Goal: Communication & Community: Answer question/provide support

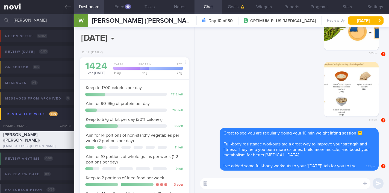
scroll to position [188, 0]
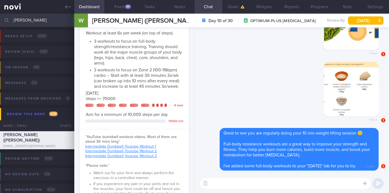
click at [46, 18] on input "[PERSON_NAME]" at bounding box center [194, 20] width 389 height 13
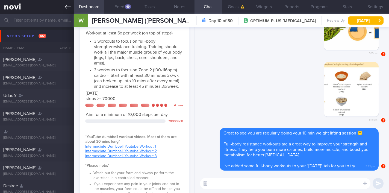
click at [66, 7] on icon at bounding box center [68, 7] width 6 height 4
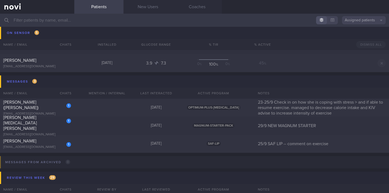
scroll to position [3504, 0]
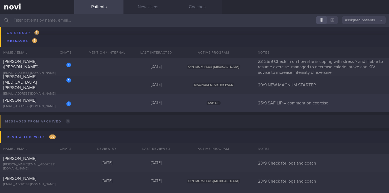
click at [29, 98] on div "[PERSON_NAME]" at bounding box center [36, 100] width 66 height 5
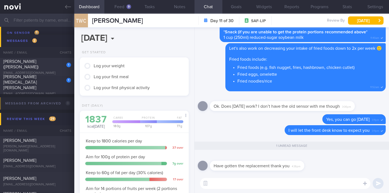
scroll to position [63, 97]
click at [120, 7] on button "Feed 9" at bounding box center [119, 7] width 30 height 14
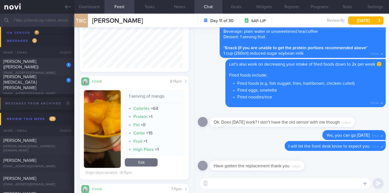
scroll to position [231, 0]
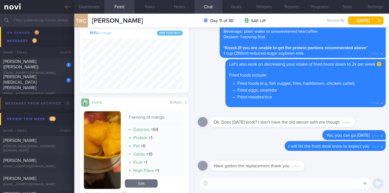
click at [223, 186] on textarea at bounding box center [285, 183] width 171 height 11
drag, startPoint x: 233, startPoint y: 185, endPoint x: 302, endPoint y: 184, distance: 69.5
click at [302, 184] on textarea "Great! I will check in again in a few days to" at bounding box center [285, 183] width 171 height 11
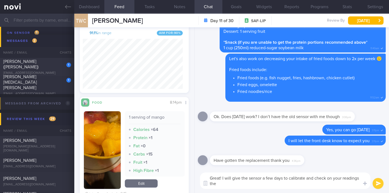
type textarea "Great! I will give the sensor a few days to calibrate and check on your reading…"
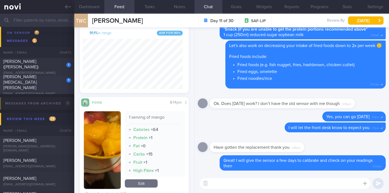
click at [63, 83] on div "1" at bounding box center [65, 78] width 12 height 8
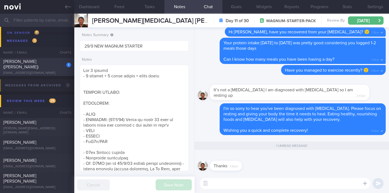
click at [60, 65] on div "1" at bounding box center [65, 63] width 12 height 8
type input "23-25/9 Check in on how she is coping with stress > and if able to resume exerc…"
type textarea "Logging with photos GOAL (till r/v with [PERSON_NAME]): (15/5) Optimizing your …"
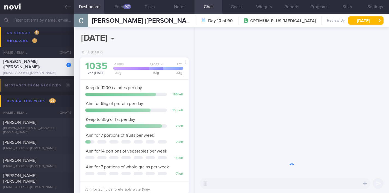
scroll to position [56, 95]
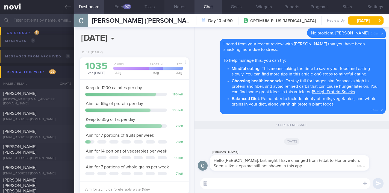
click at [181, 8] on button "Notes" at bounding box center [180, 7] width 30 height 14
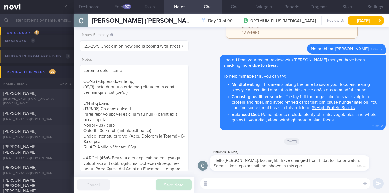
click at [237, 178] on div "​ ​" at bounding box center [292, 183] width 195 height 19
click at [238, 184] on textarea at bounding box center [285, 183] width 171 height 11
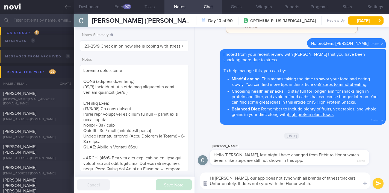
drag, startPoint x: 320, startPoint y: 185, endPoint x: 207, endPoint y: 179, distance: 113.9
click at [202, 178] on textarea "Hi [PERSON_NAME], our app does not sync with all brands of fitness trackers. Un…" at bounding box center [285, 181] width 171 height 16
paste textarea "unfortunately, our app doesn't sync with all brands of fitness trackers, and we…"
type textarea "Hi [PERSON_NAME], unfortunately, our app doesn't sync with all brands of fitnes…"
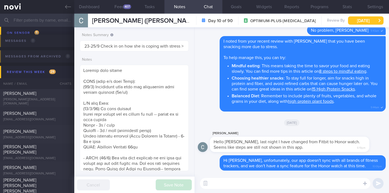
click at [358, 19] on button "[DATE]" at bounding box center [366, 20] width 36 height 8
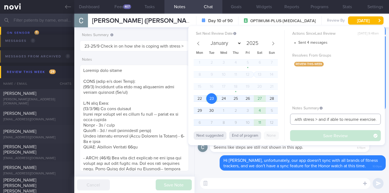
drag, startPoint x: 342, startPoint y: 120, endPoint x: 378, endPoint y: 119, distance: 36.1
click at [378, 119] on input "23-25/9 Check in on how she is coping with stress > and if able to resume exerc…" at bounding box center [335, 119] width 91 height 11
click at [299, 119] on input "23-25/9 Check in on how she is coping with stress > and if able to resume exerc…" at bounding box center [335, 119] width 91 height 11
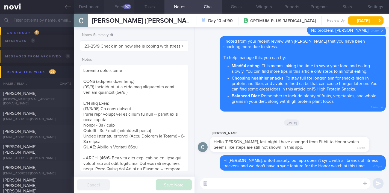
click at [129, 8] on div "407" at bounding box center [127, 6] width 8 height 5
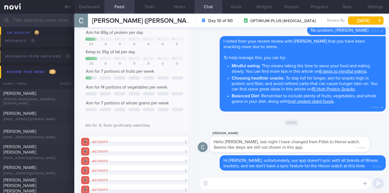
scroll to position [59, 0]
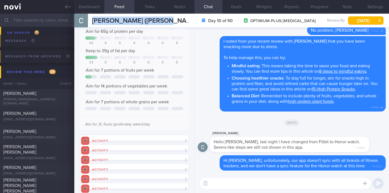
drag, startPoint x: 161, startPoint y: 21, endPoint x: 91, endPoint y: 19, distance: 70.3
click at [91, 19] on div "[PERSON_NAME] ([PERSON_NAME]) [PERSON_NAME] ([PERSON_NAME]) [EMAIL_ADDRESS][DOM…" at bounding box center [231, 21] width 315 height 14
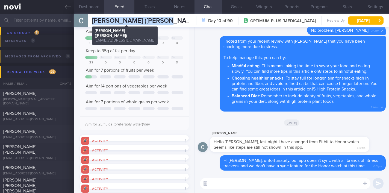
copy span "[PERSON_NAME] ([PERSON_NAME])"
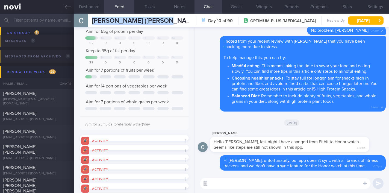
scroll to position [0, 0]
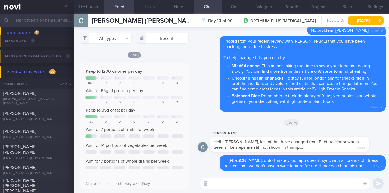
click at [126, 44] on div "All types Food Activity Glucose Weight Medicine [MEDICAL_DATA] [MEDICAL_DATA] I…" at bounding box center [134, 110] width 120 height 166
click at [124, 42] on button "All types" at bounding box center [106, 38] width 52 height 11
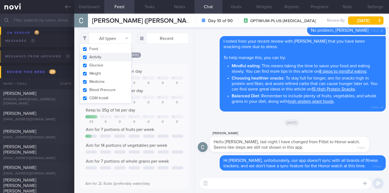
click at [106, 56] on button "Activity" at bounding box center [105, 57] width 51 height 8
checkbox input "false"
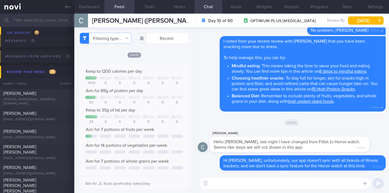
click at [176, 58] on div "[DATE]" at bounding box center [134, 55] width 109 height 6
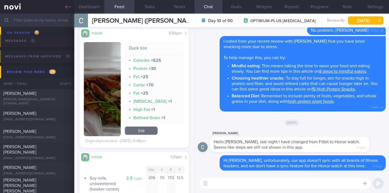
scroll to position [607, 0]
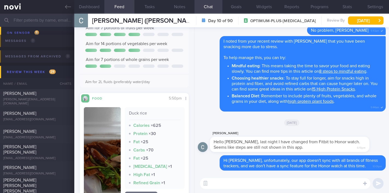
click at [226, 177] on div "​ ​" at bounding box center [292, 183] width 195 height 19
click at [226, 179] on textarea at bounding box center [285, 183] width 171 height 11
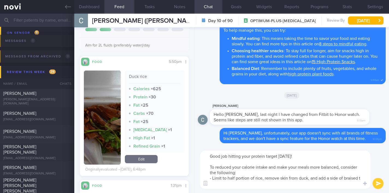
scroll to position [0, 0]
click at [243, 171] on textarea "Good job hitting your protein target [DATE]! To reduced your calorie intake and…" at bounding box center [285, 170] width 171 height 38
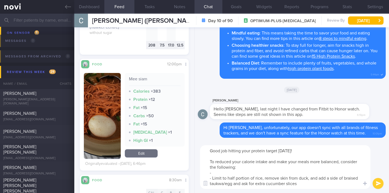
scroll to position [815, 0]
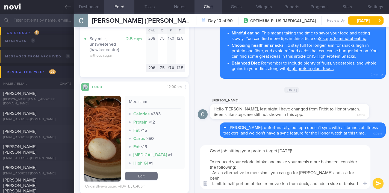
drag, startPoint x: 309, startPoint y: 174, endPoint x: 301, endPoint y: 173, distance: 8.3
click at [301, 173] on textarea "Good job hitting your protein target [DATE]! To reduced your calorie intake and…" at bounding box center [285, 167] width 171 height 44
click at [371, 172] on textarea "Good job hitting your protein target [DATE]! To reduced your calorie intake and…" at bounding box center [285, 167] width 171 height 44
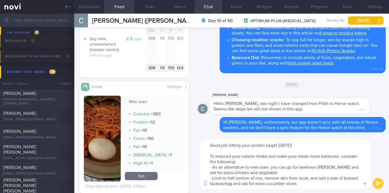
type textarea "Good job hitting your protein target [DATE]! To reduced your calorie intake and…"
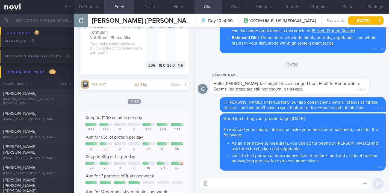
scroll to position [412, 0]
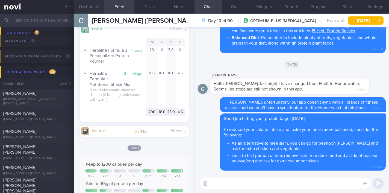
click at [94, 10] on button "Dashboard" at bounding box center [89, 7] width 30 height 14
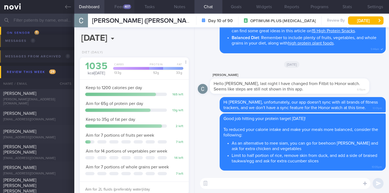
click at [130, 10] on button "Feed 407" at bounding box center [119, 7] width 30 height 14
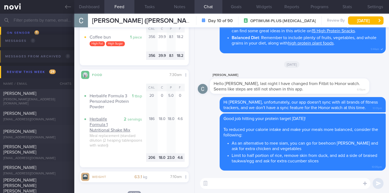
scroll to position [356, 0]
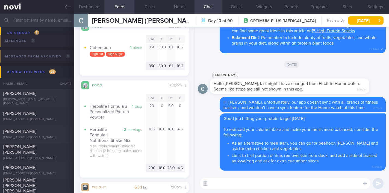
click at [239, 185] on textarea at bounding box center [285, 183] width 171 height 11
click at [274, 186] on textarea "I noted that you had a coffee bun after you had the Herbalife shake" at bounding box center [285, 183] width 171 height 11
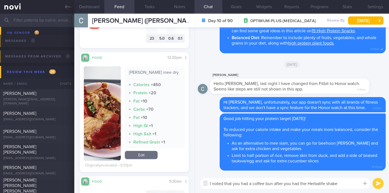
scroll to position [304, 0]
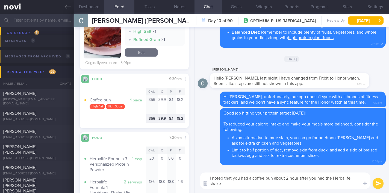
type textarea "I noted that you had a coffee bun about 2 hours after you had the Herbalife sha…"
drag, startPoint x: 228, startPoint y: 183, endPoint x: 209, endPoint y: 176, distance: 19.7
click at [209, 176] on textarea "I noted that you had a coffee bun about 2 hours after you had the Herbalife sha…" at bounding box center [285, 181] width 171 height 16
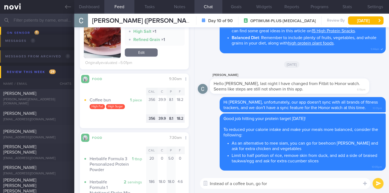
drag, startPoint x: 267, startPoint y: 184, endPoint x: 256, endPoint y: 183, distance: 11.3
click at [256, 183] on textarea "Instead of a coffee bun, go for" at bounding box center [285, 183] width 171 height 11
paste textarea "keep a look out for better options that are made with whole grains and have low…"
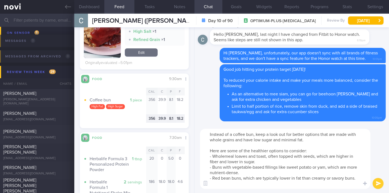
scroll to position [0, 0]
type textarea "Instead of a coffee bun, keep a look out for better options that are made with …"
click at [175, 9] on button "Notes" at bounding box center [180, 7] width 30 height 14
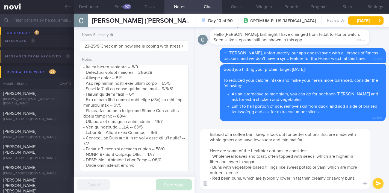
scroll to position [643, 0]
click at [168, 148] on textarea at bounding box center [134, 118] width 109 height 106
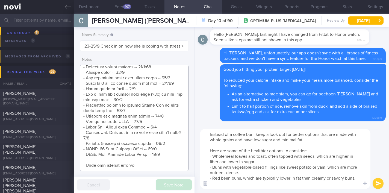
scroll to position [649, 0]
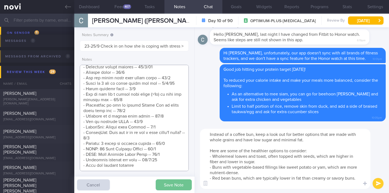
type textarea "Logging with photos GOAL (till r/v with [PERSON_NAME]): (15/5) Optimizing your …"
click at [182, 182] on button "Save Note" at bounding box center [174, 184] width 36 height 11
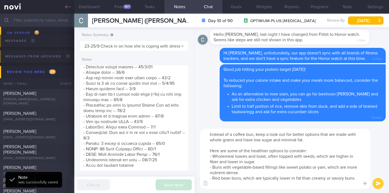
click at [376, 184] on button "submit" at bounding box center [378, 183] width 11 height 11
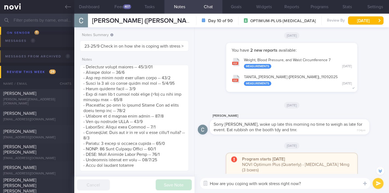
scroll to position [-297, 0]
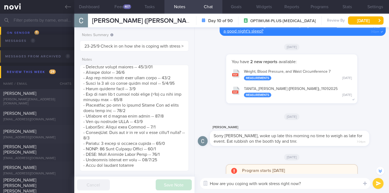
type textarea "How are you coping with work stress right now?"
click at [379, 183] on button "submit" at bounding box center [378, 183] width 11 height 11
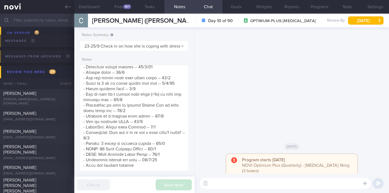
scroll to position [0, 0]
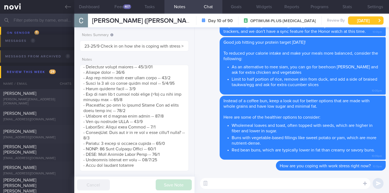
click at [357, 23] on button "[DATE]" at bounding box center [366, 20] width 36 height 8
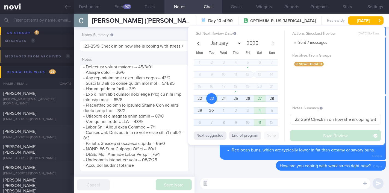
click at [215, 7] on button "Chat" at bounding box center [209, 7] width 28 height 14
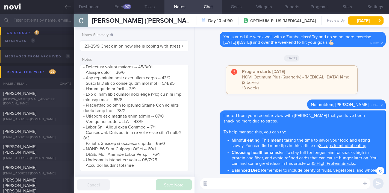
scroll to position [-205, 0]
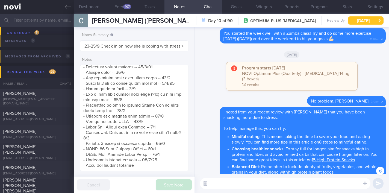
click at [357, 20] on button "[DATE]" at bounding box center [366, 20] width 36 height 8
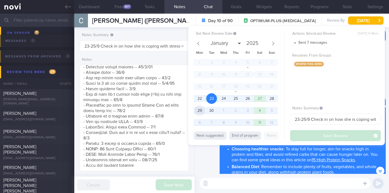
click at [201, 110] on span "29" at bounding box center [199, 110] width 11 height 11
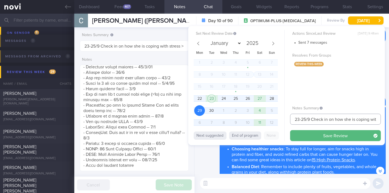
drag, startPoint x: 305, startPoint y: 120, endPoint x: 289, endPoint y: 120, distance: 16.4
click at [289, 120] on div "Set Next Review Date [DATE] January February March April May June July August S…" at bounding box center [286, 85] width 197 height 119
drag, startPoint x: 323, startPoint y: 119, endPoint x: 302, endPoint y: 120, distance: 21.1
click at [302, 120] on input "29/9 Check in on how she is coping with stress > and if able to resume exercise…" at bounding box center [335, 119] width 91 height 11
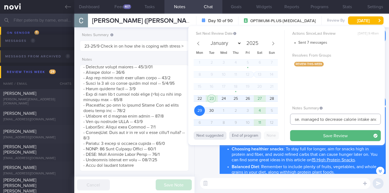
scroll to position [0, 28]
type input "29/9 Check in > and if able to resume exercise. managed to decrease calorie int…"
click at [276, 183] on textarea at bounding box center [285, 183] width 171 height 11
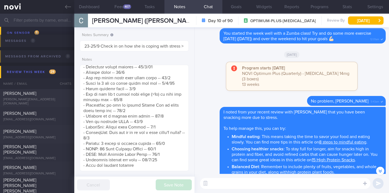
scroll to position [0, 0]
type textarea "Would you be able to restart your exercise this week"
click at [284, 185] on textarea "Would you be able to restart your exercise this week" at bounding box center [285, 183] width 171 height 11
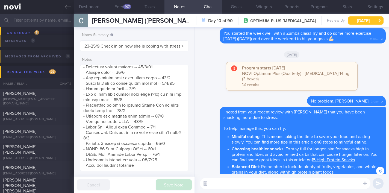
click at [355, 20] on button "[DATE]" at bounding box center [366, 20] width 36 height 8
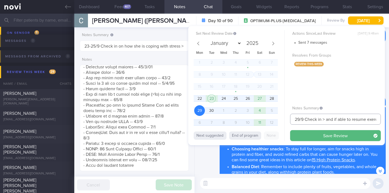
drag, startPoint x: 324, startPoint y: 120, endPoint x: 332, endPoint y: 118, distance: 7.8
click at [332, 119] on input "29/9 Check in > and if able to resume exercise. managed to decrease calorie int…" at bounding box center [335, 119] width 91 height 11
type input "29/9 Check if able to resume exercise. managed to decrease calorie intake and K…"
click at [305, 133] on button "Save Review" at bounding box center [335, 135] width 91 height 11
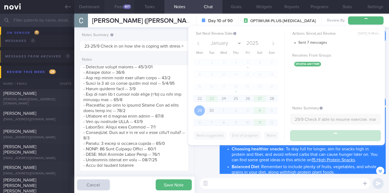
type input "29/9 Check if able to resume exercise. managed to decrease calorie intake and K…"
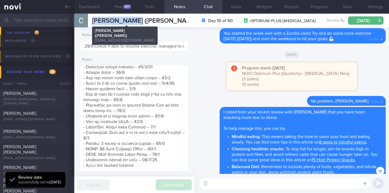
drag, startPoint x: 93, startPoint y: 22, endPoint x: 135, endPoint y: 22, distance: 42.1
click at [135, 22] on span "[PERSON_NAME] ([PERSON_NAME])" at bounding box center [145, 21] width 107 height 7
copy span "Chia Puay Hwa"
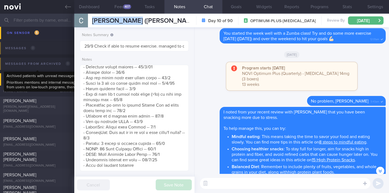
scroll to position [3493, 0]
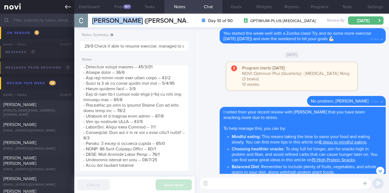
click at [64, 10] on link at bounding box center [37, 7] width 74 height 14
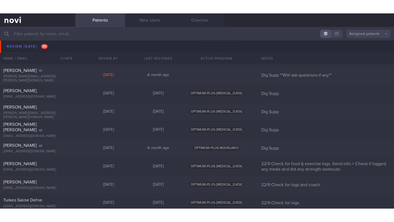
scroll to position [2963, 0]
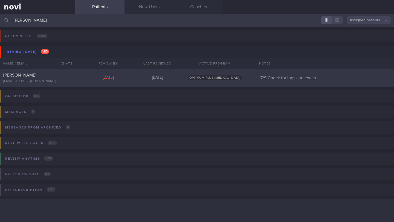
type input "[PERSON_NAME]"
click at [58, 82] on div "[EMAIL_ADDRESS][DOMAIN_NAME]" at bounding box center [37, 81] width 69 height 4
select select "8"
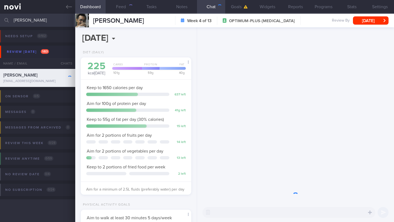
scroll to position [56, 97]
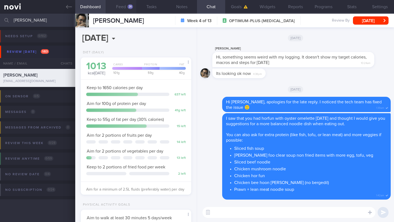
click at [123, 9] on button "Feed 31" at bounding box center [121, 7] width 30 height 14
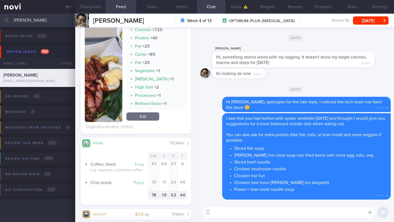
scroll to position [354, 0]
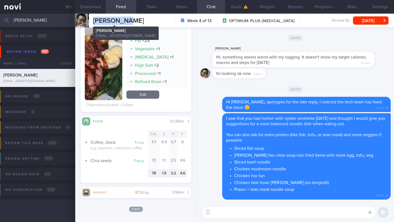
drag, startPoint x: 120, startPoint y: 21, endPoint x: 95, endPoint y: 21, distance: 25.2
click at [95, 21] on div "[PERSON_NAME] [PERSON_NAME] [EMAIL_ADDRESS][DOMAIN_NAME] Week 4 of 13 OPTIMUM-P…" at bounding box center [234, 21] width 319 height 14
copy span "[PERSON_NAME]"
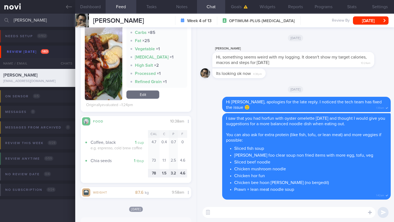
click at [233, 193] on textarea at bounding box center [288, 212] width 173 height 11
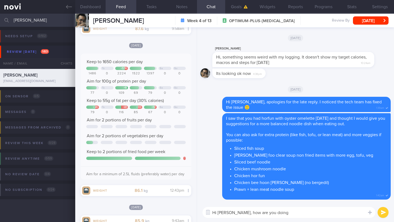
scroll to position [571, 0]
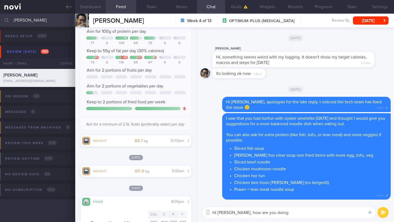
click at [91, 7] on button "Dashboard" at bounding box center [90, 7] width 30 height 14
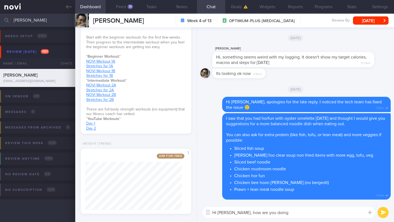
scroll to position [295, 0]
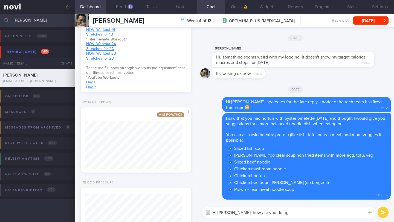
click at [292, 193] on textarea "Hi [PERSON_NAME], how are you doing" at bounding box center [288, 212] width 173 height 11
click at [123, 12] on button "Feed 31" at bounding box center [121, 7] width 30 height 14
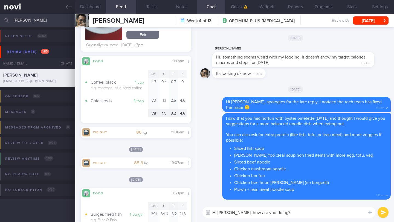
scroll to position [1861, 0]
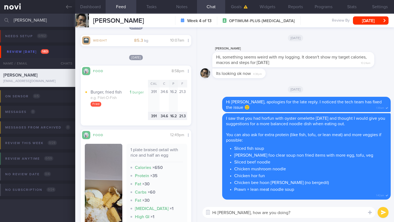
drag, startPoint x: 234, startPoint y: 214, endPoint x: 284, endPoint y: 211, distance: 49.6
click at [284, 193] on textarea "Hi [PERSON_NAME], how are you doing?" at bounding box center [288, 212] width 173 height 11
type textarea "Hi [PERSON_NAME], thanks for logging your meals!"
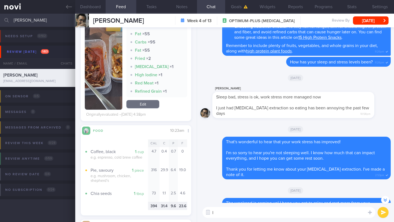
scroll to position [3873, 0]
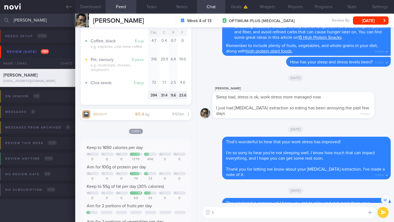
type textarea "I"
type textarea "Can I check if you are having just 2 meals a day now -- breakfast and lunch?"
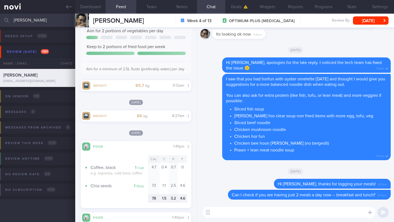
scroll to position [2470, 0]
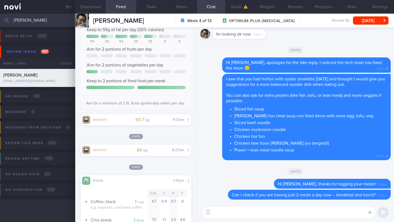
click at [240, 193] on textarea at bounding box center [288, 212] width 173 height 11
click at [249, 193] on textarea "Fantastic job limitting your intake of fried foods" at bounding box center [288, 212] width 173 height 11
click at [248, 193] on textarea "Fantastic job limitting your intake of fried foods" at bounding box center [288, 212] width 173 height 11
click at [315, 193] on textarea "Fantastic job limiting your intake of fried foods" at bounding box center [288, 212] width 173 height 11
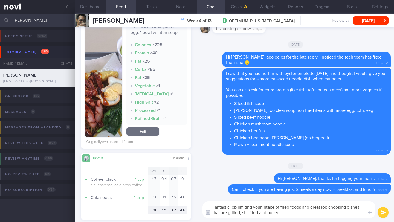
scroll to position [235, 0]
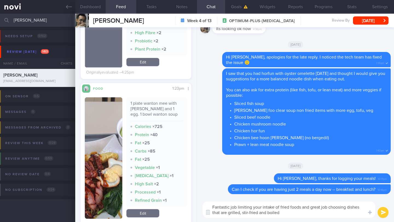
click at [300, 193] on textarea "Fantastic job limiting your intake of fried foods and great job choosing dishes…" at bounding box center [288, 210] width 173 height 16
click at [297, 193] on textarea "Fantastic job limiting your intake of fried foods and great job choosing dishes…" at bounding box center [288, 210] width 173 height 16
type textarea "Fantastic job limiting your intake of fried foods and great job choosing dishes…"
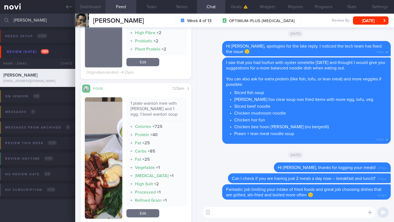
click at [90, 6] on button "Dashboard" at bounding box center [90, 7] width 30 height 14
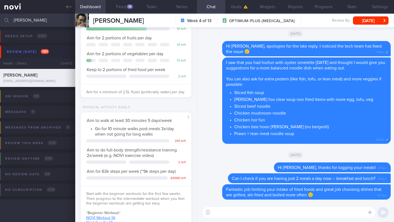
scroll to position [98, 0]
click at [182, 8] on button "Notes" at bounding box center [182, 7] width 30 height 14
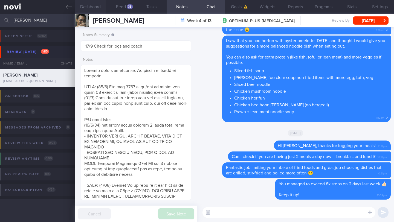
click at [100, 7] on button "Dashboard" at bounding box center [90, 7] width 30 height 14
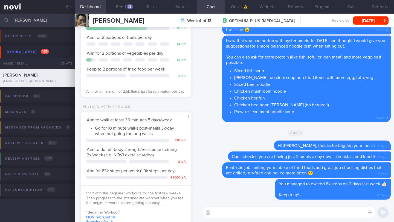
click at [230, 193] on textarea at bounding box center [288, 212] width 173 height 11
type textarea "Try and re-start the strength/resistance training exercises as well"
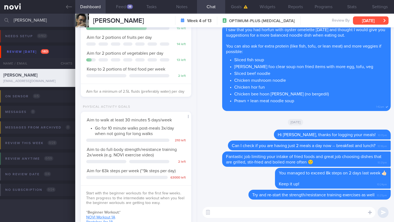
click at [366, 24] on button "[DATE]" at bounding box center [371, 20] width 36 height 8
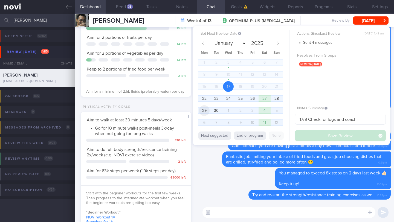
click at [208, 112] on span "29" at bounding box center [204, 110] width 11 height 11
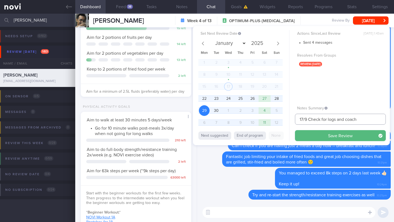
drag, startPoint x: 303, startPoint y: 118, endPoint x: 285, endPoint y: 118, distance: 17.8
click at [285, 118] on div "Set Next Review Date [DATE] January February March April May June July August S…" at bounding box center [291, 85] width 197 height 119
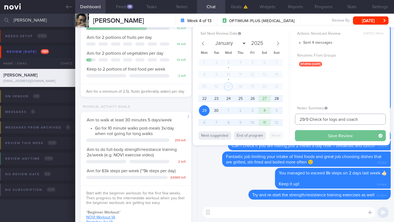
type input "29/9 Check for logs and coach"
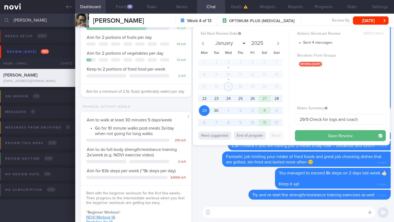
drag, startPoint x: 314, startPoint y: 131, endPoint x: 311, endPoint y: 132, distance: 3.1
click at [314, 131] on button "Save Review" at bounding box center [340, 135] width 91 height 11
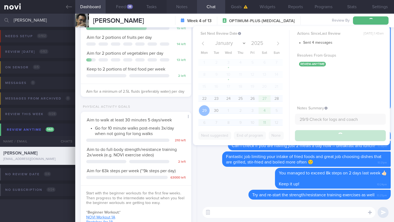
type input "29/9 Check for logs and coach"
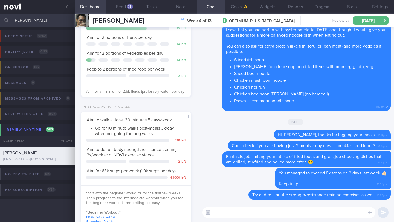
click at [21, 22] on input "[PERSON_NAME]" at bounding box center [197, 20] width 394 height 13
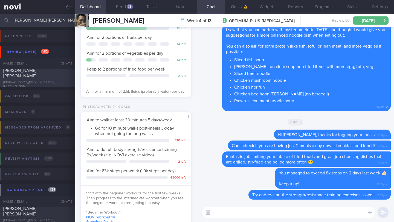
type input "[PERSON_NAME] [PERSON_NAME]"
click at [37, 78] on div "MUK [PERSON_NAME] ASHLEY [EMAIL_ADDRESS][DOMAIN_NAME]" at bounding box center [37, 78] width 75 height 21
type input "22/9 Send end of prog msg"
type textarea "1300kcal 100g pro (400kcal) 36g fat (325kcal) SUPPORT NEEDED: Clarify nutrition…"
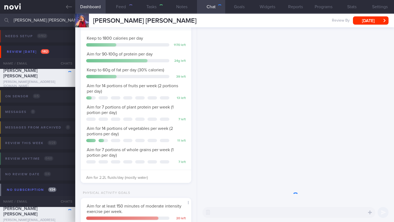
scroll to position [48, 97]
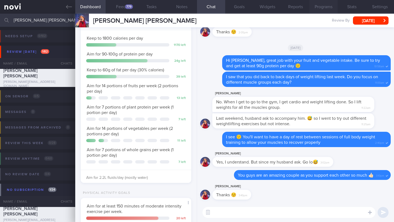
click at [320, 7] on button "Programs" at bounding box center [323, 7] width 28 height 14
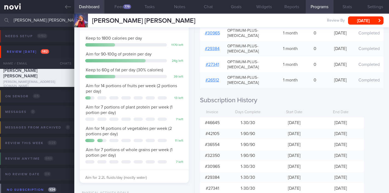
scroll to position [48, 95]
click at [207, 9] on button "Chat" at bounding box center [209, 7] width 28 height 14
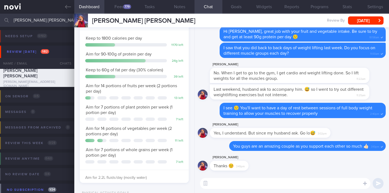
paste textarea "Just a quick note to let you know that your NOVIFY account will be archived soo…"
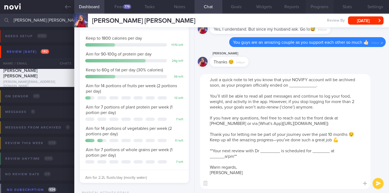
click at [322, 5] on button "Programs" at bounding box center [320, 7] width 28 height 14
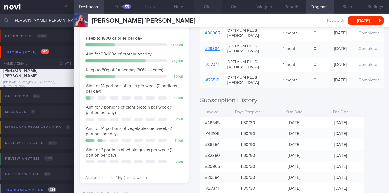
click at [212, 7] on button "Chat" at bounding box center [209, 7] width 28 height 14
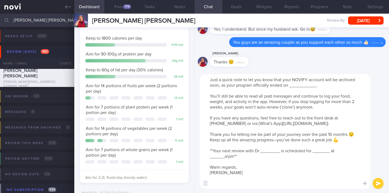
drag, startPoint x: 318, startPoint y: 86, endPoint x: 290, endPoint y: 85, distance: 28.2
click at [290, 85] on textarea "Just a quick note to let you know that your NOVIFY account will be archived soo…" at bounding box center [285, 131] width 171 height 115
click at [322, 9] on button "Programs" at bounding box center [320, 7] width 28 height 14
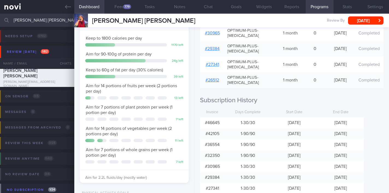
scroll to position [172, 0]
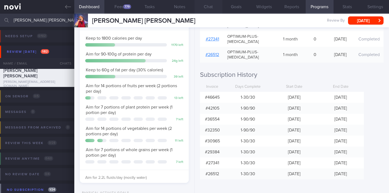
click at [211, 12] on button "Chat" at bounding box center [209, 7] width 28 height 14
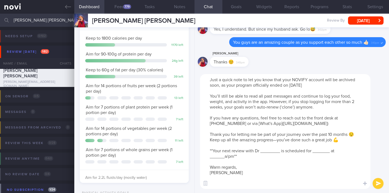
click at [333, 146] on textarea "Just a quick note to let you know that your NOVIFY account will be archived soo…" at bounding box center [285, 131] width 171 height 115
drag, startPoint x: 280, startPoint y: 163, endPoint x: 270, endPoint y: 155, distance: 12.7
click at [262, 163] on textarea "Just a quick note to let you know that your NOVIFY account will be archived soo…" at bounding box center [285, 131] width 171 height 115
drag, startPoint x: 317, startPoint y: 164, endPoint x: 300, endPoint y: 164, distance: 17.2
click at [300, 164] on textarea "Just a quick note to let you know that your NOVIFY account will be archived soo…" at bounding box center [285, 131] width 171 height 115
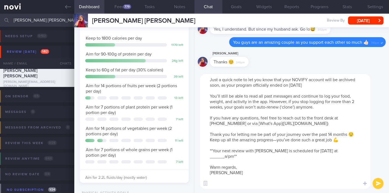
drag, startPoint x: 223, startPoint y: 167, endPoint x: 209, endPoint y: 167, distance: 13.4
click at [209, 167] on textarea "Just a quick note to let you know that your NOVIFY account will be archived soo…" at bounding box center [285, 131] width 171 height 115
click at [205, 78] on textarea "Just a quick note to let you know that your NOVIFY account will be archived soo…" at bounding box center [285, 131] width 171 height 115
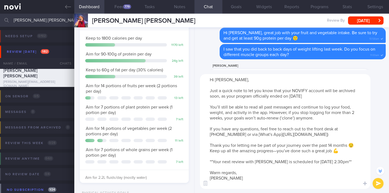
scroll to position [-105, 0]
type textarea "Hi [PERSON_NAME], Just a quick note to let you know that your NOVIFY account wi…"
click at [378, 183] on button "submit" at bounding box center [378, 183] width 11 height 11
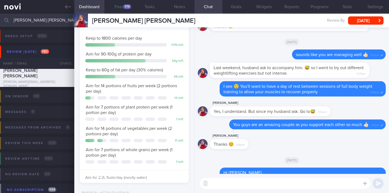
scroll to position [0, 0]
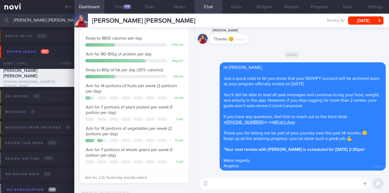
click at [369, 25] on div "[PERSON_NAME] [PERSON_NAME] MUK [PERSON_NAME] ASHLEY [EMAIL_ADDRESS][DOMAIN_NAM…" at bounding box center [231, 21] width 315 height 14
click at [375, 6] on button "Settings" at bounding box center [375, 7] width 28 height 14
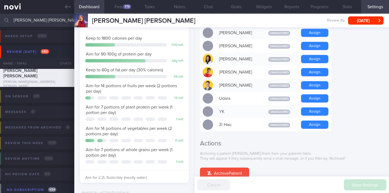
scroll to position [526, 0]
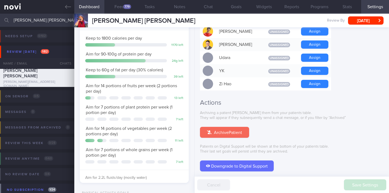
click at [231, 127] on button "Archive Patient" at bounding box center [224, 132] width 49 height 11
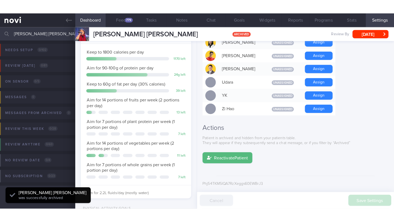
scroll to position [493, 0]
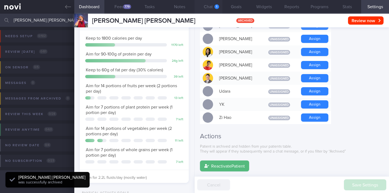
click at [215, 8] on button "Chat 1" at bounding box center [209, 7] width 28 height 14
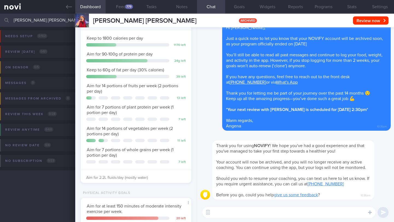
scroll to position [48, 97]
click at [49, 11] on link at bounding box center [37, 7] width 75 height 14
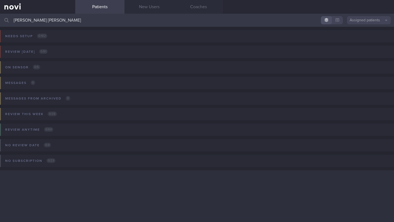
click at [43, 22] on input "[PERSON_NAME] [PERSON_NAME]" at bounding box center [197, 20] width 394 height 13
click at [193, 89] on div "Messages 0 Name / Email Chats Mention / Internal Last Interacted Active Program…" at bounding box center [197, 87] width 394 height 27
drag, startPoint x: 42, startPoint y: 20, endPoint x: 97, endPoint y: 24, distance: 55.9
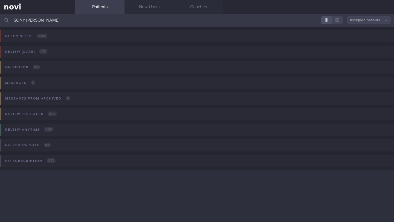
click at [97, 25] on input "SONY [PERSON_NAME]" at bounding box center [197, 20] width 394 height 13
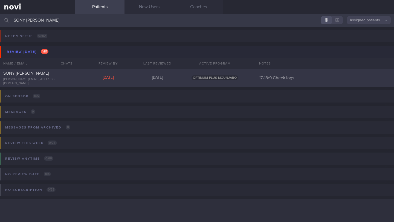
type input "SONY [PERSON_NAME]"
click at [126, 78] on div "[DATE]" at bounding box center [107, 77] width 49 height 5
select select "8"
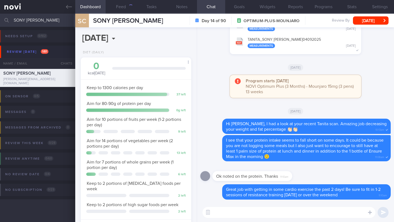
scroll to position [56, 97]
click at [122, 6] on button "Feed 1259" at bounding box center [121, 7] width 30 height 14
